Goal: Navigation & Orientation: Understand site structure

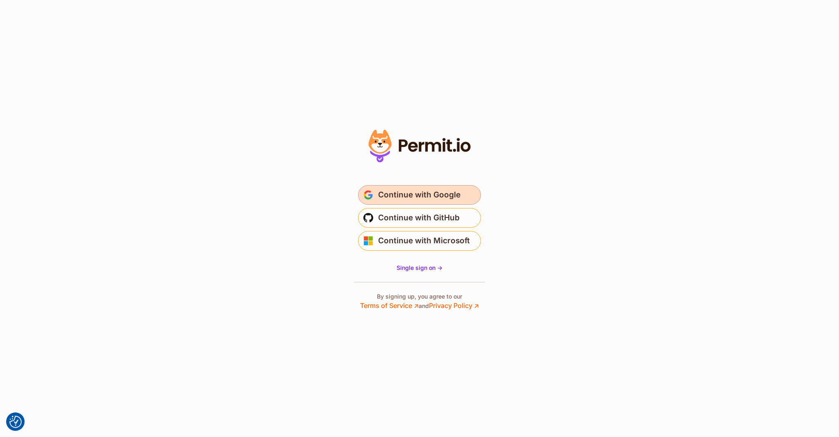
click at [444, 198] on span "Continue with Google" at bounding box center [419, 195] width 82 height 13
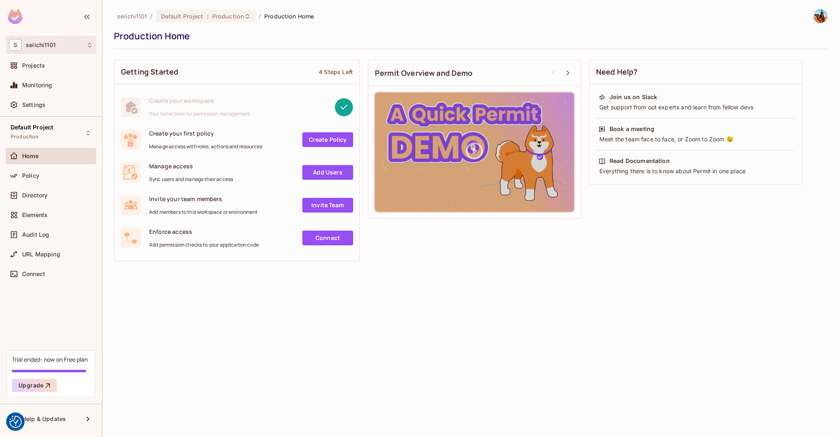
click at [75, 40] on div "S seiichi1101" at bounding box center [51, 45] width 84 height 12
click at [75, 40] on div at bounding box center [419, 218] width 839 height 437
click at [75, 73] on div "Projects" at bounding box center [51, 65] width 91 height 16
click at [59, 41] on div "S seiichi1101" at bounding box center [51, 45] width 84 height 12
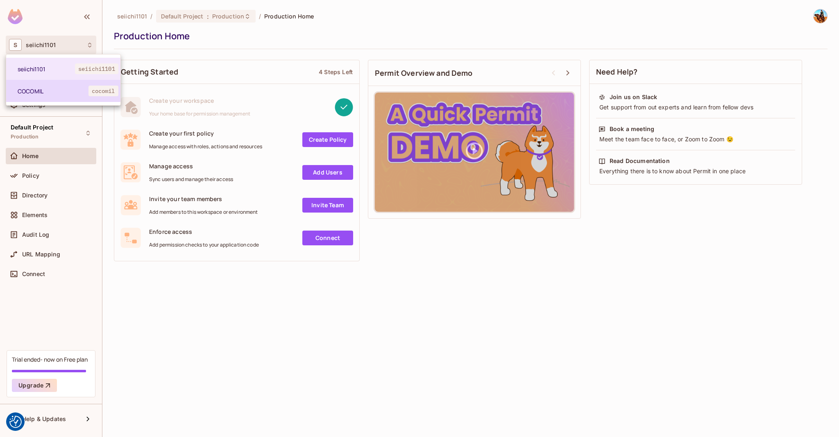
click at [69, 94] on span "COCOMIL" at bounding box center [53, 91] width 71 height 8
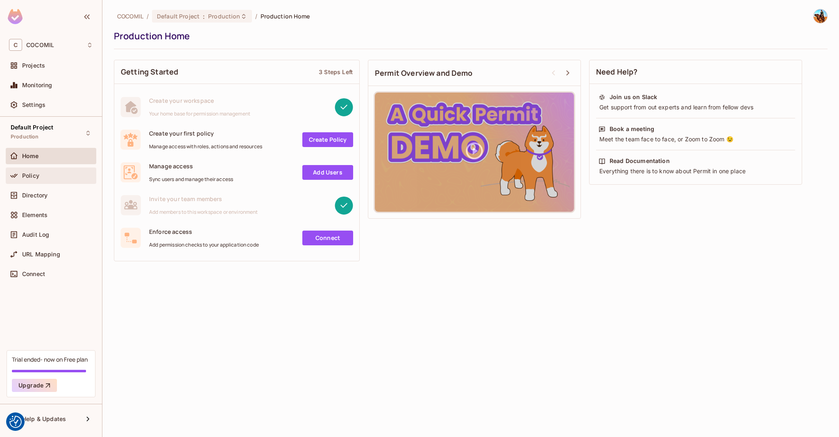
click at [57, 179] on div "Policy" at bounding box center [51, 176] width 84 height 10
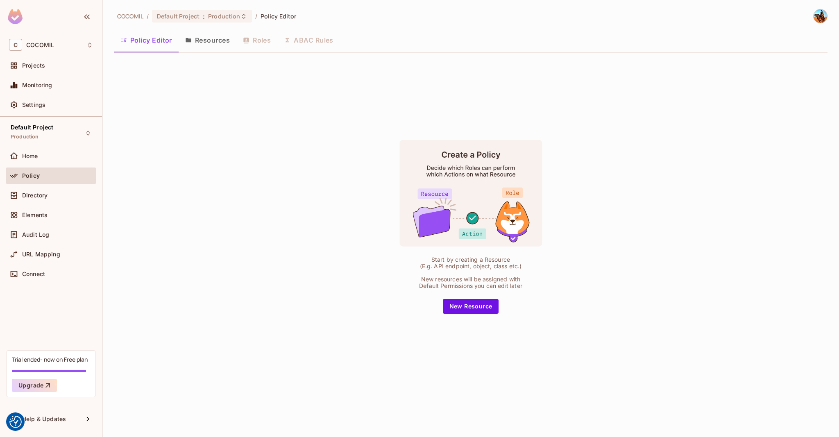
click at [56, 204] on div "Directory" at bounding box center [51, 197] width 91 height 20
click at [73, 192] on div "Directory" at bounding box center [57, 195] width 71 height 7
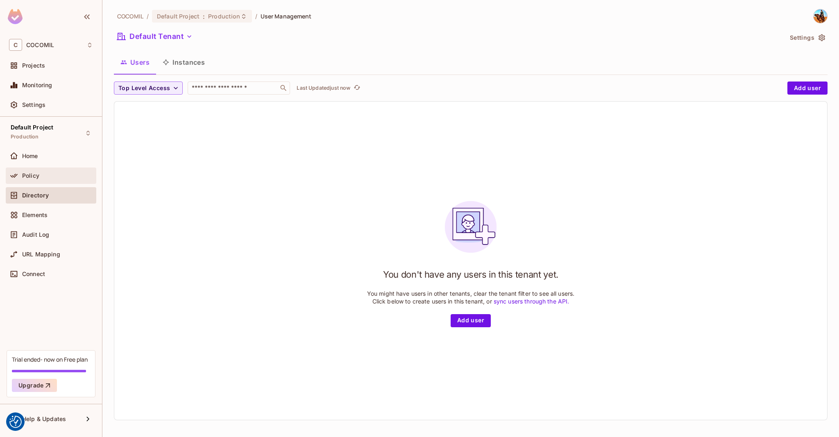
click at [64, 169] on div "Policy" at bounding box center [51, 176] width 91 height 16
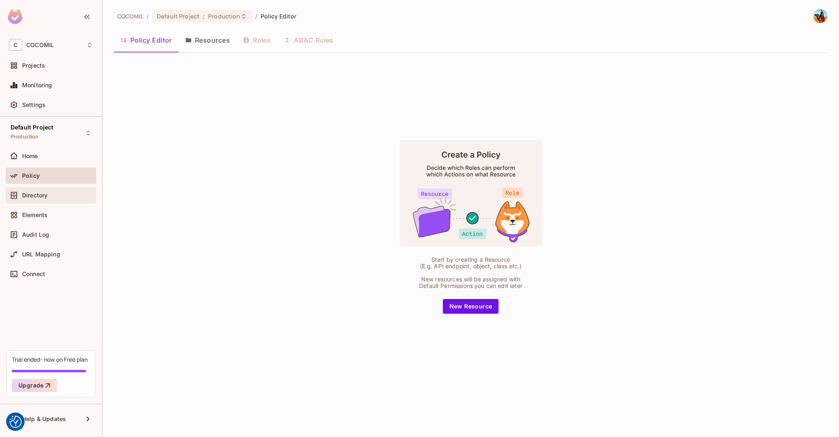
click at [69, 201] on div "Directory" at bounding box center [51, 195] width 91 height 16
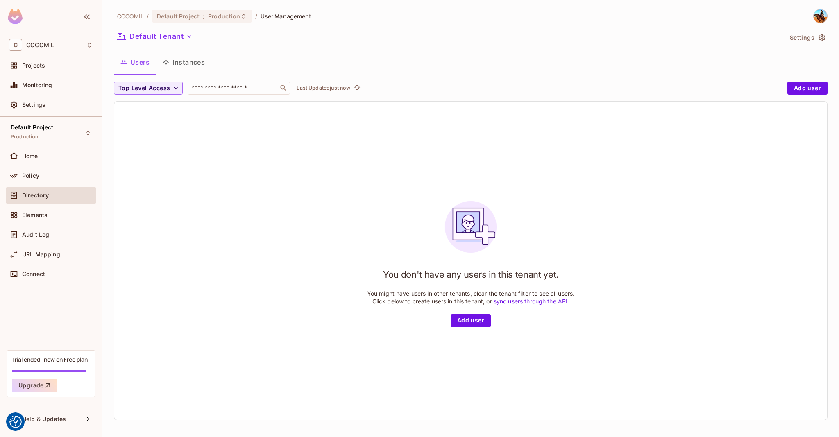
click at [173, 44] on div "Default Tenant" at bounding box center [448, 38] width 669 height 16
click at [180, 37] on button "Default Tenant" at bounding box center [155, 36] width 82 height 13
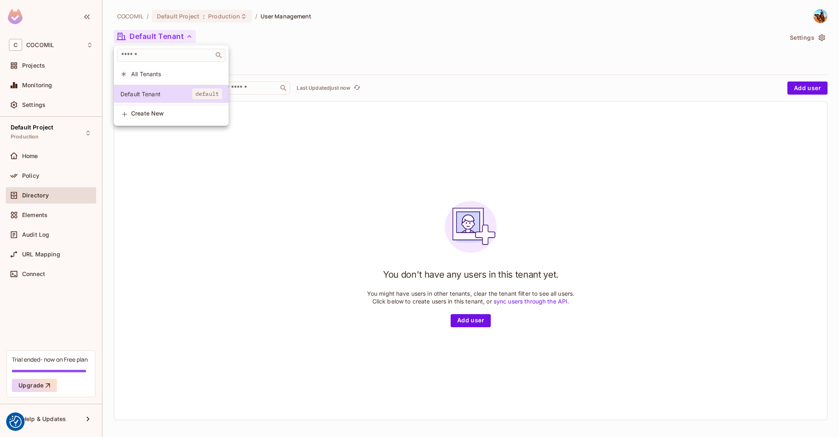
click at [180, 37] on div at bounding box center [419, 218] width 839 height 437
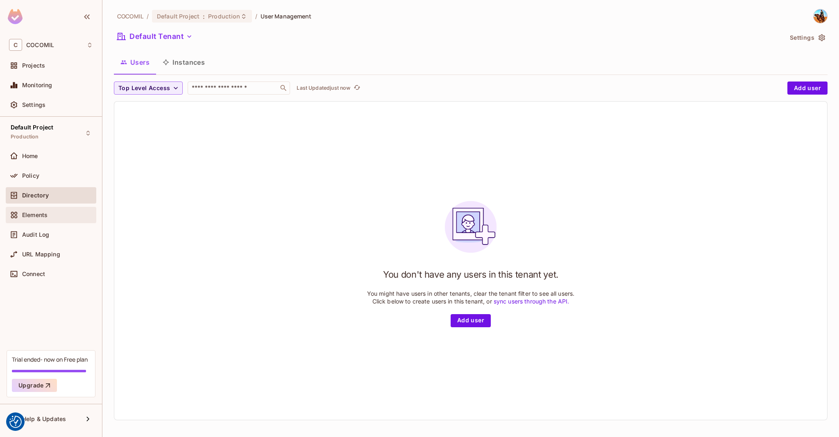
click at [56, 208] on div "Elements" at bounding box center [51, 215] width 91 height 16
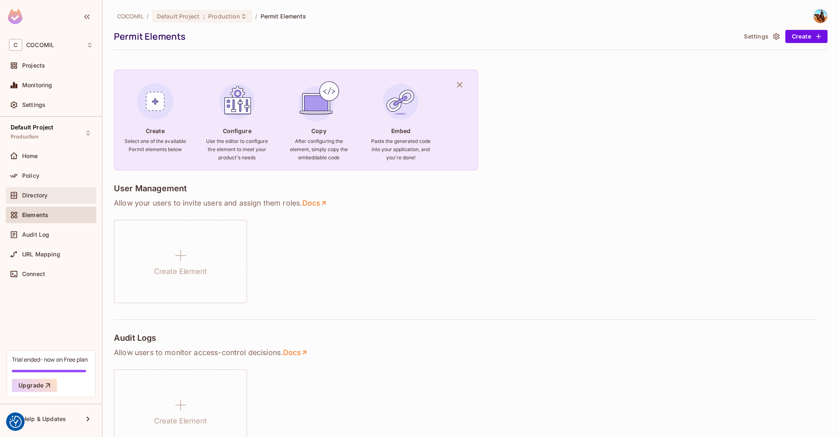
click at [50, 187] on div "Directory" at bounding box center [51, 195] width 91 height 16
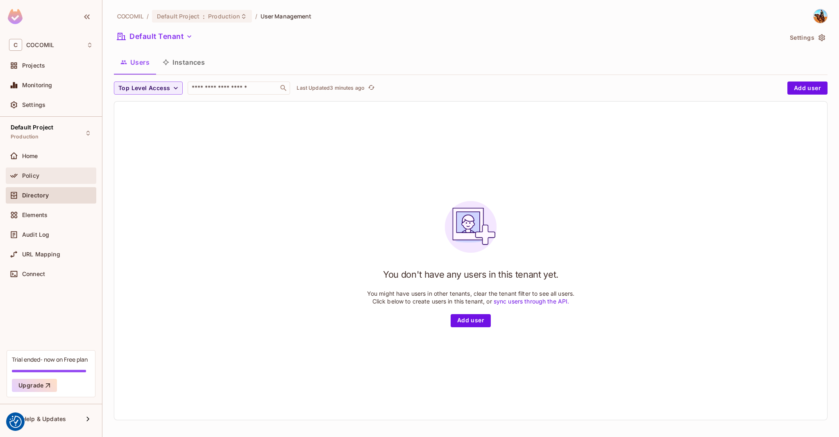
click at [57, 181] on div "Policy" at bounding box center [51, 176] width 91 height 16
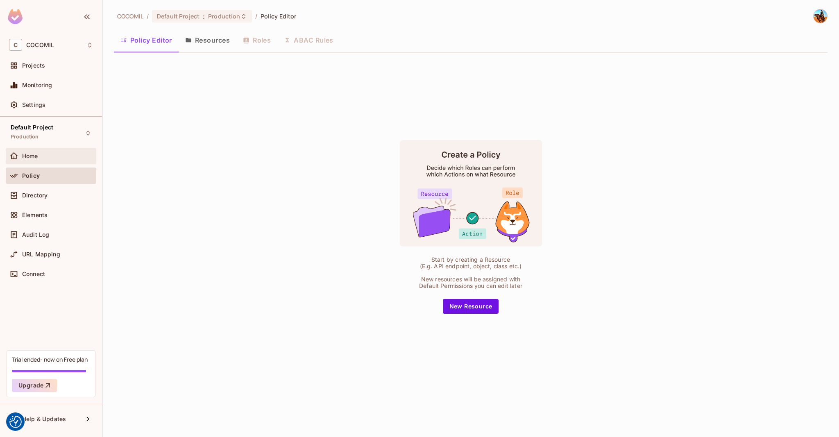
click at [84, 157] on div "Home" at bounding box center [57, 156] width 71 height 7
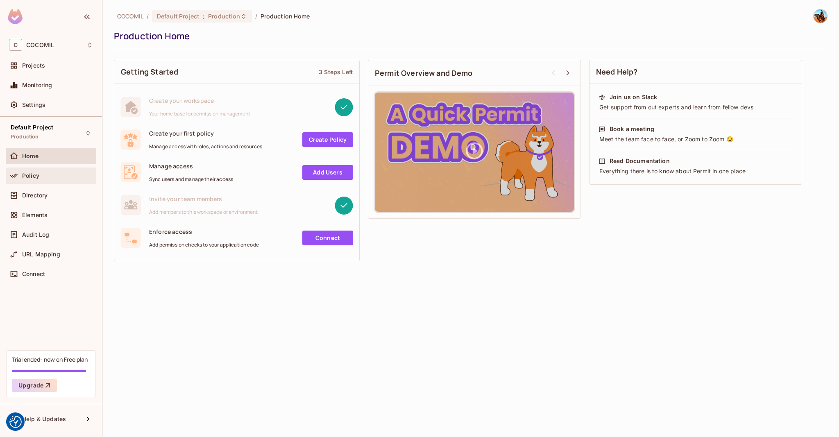
click at [80, 173] on div "Policy" at bounding box center [57, 176] width 71 height 7
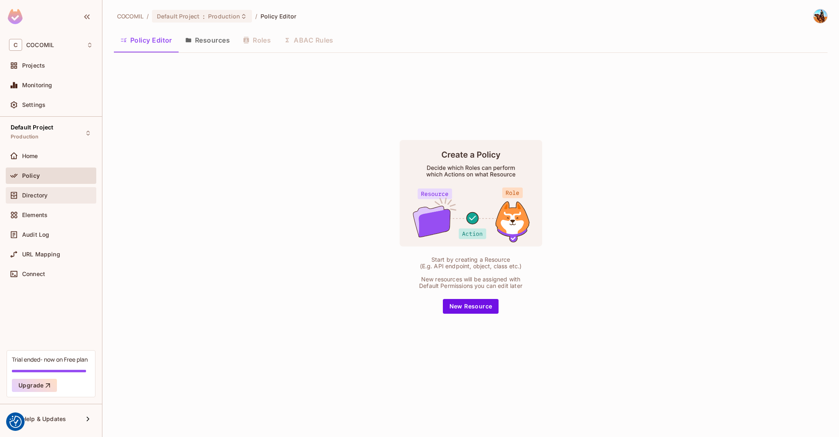
click at [80, 192] on div "Directory" at bounding box center [57, 195] width 71 height 7
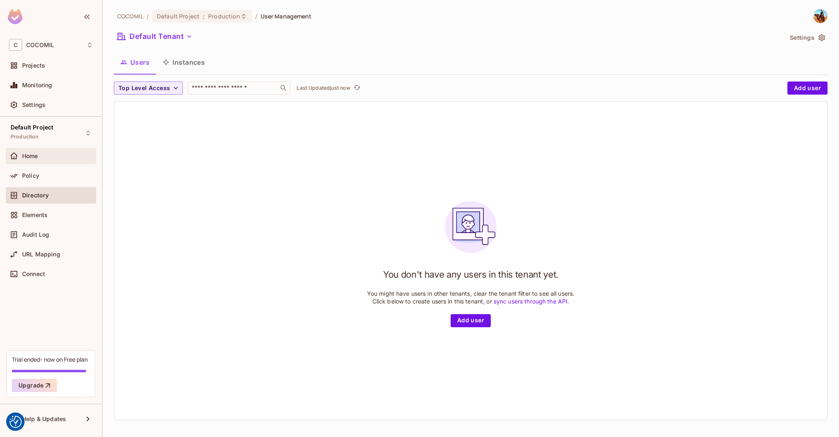
click at [64, 155] on div "Home" at bounding box center [57, 156] width 71 height 7
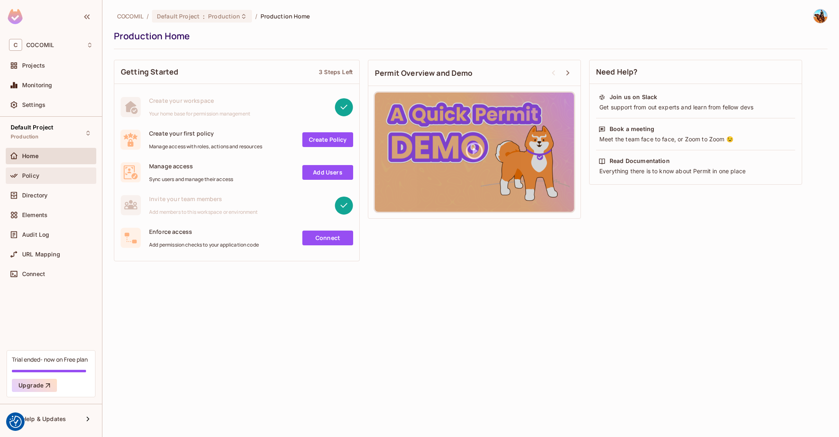
click at [64, 178] on div "Policy" at bounding box center [57, 176] width 71 height 7
